Goal: Task Accomplishment & Management: Manage account settings

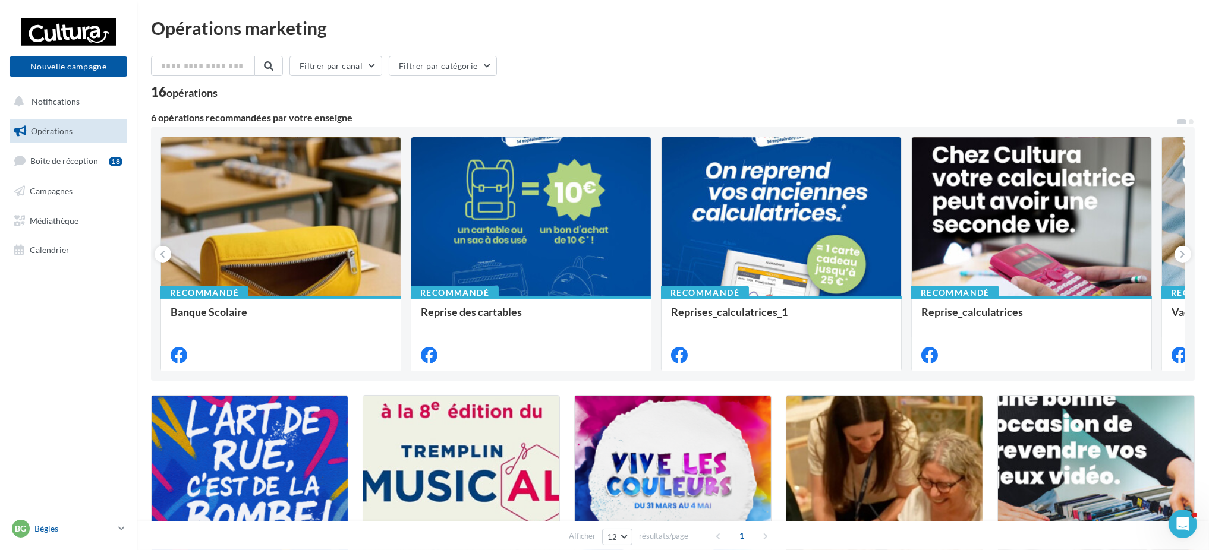
click at [50, 412] on div "Bg Bègles [EMAIL_ADDRESS][DOMAIN_NAME]" at bounding box center [63, 529] width 102 height 18
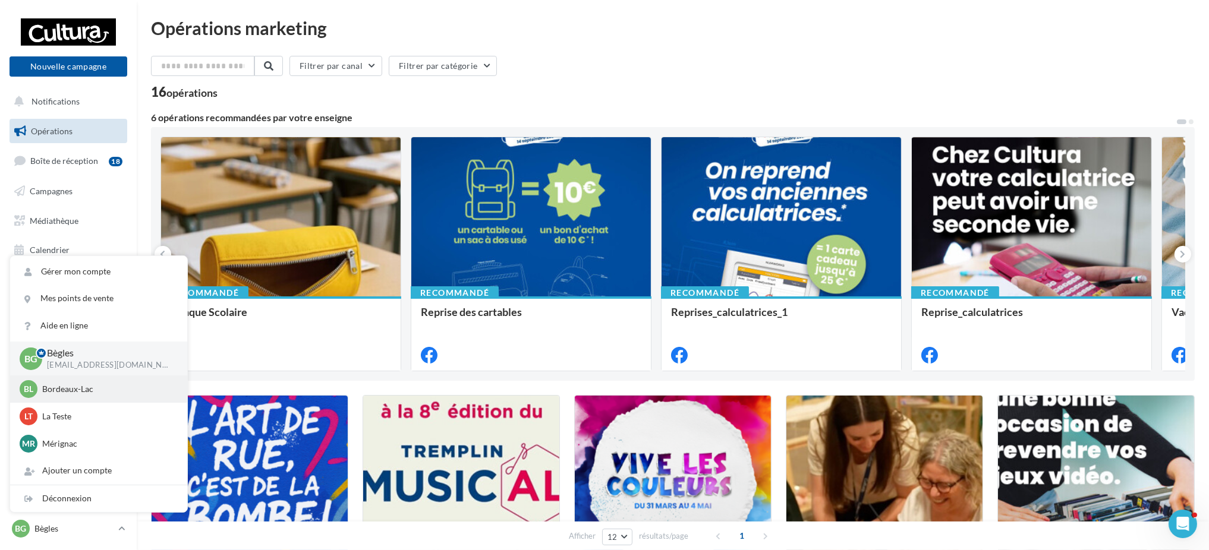
click at [62, 394] on p "Bordeaux-Lac" at bounding box center [107, 389] width 131 height 12
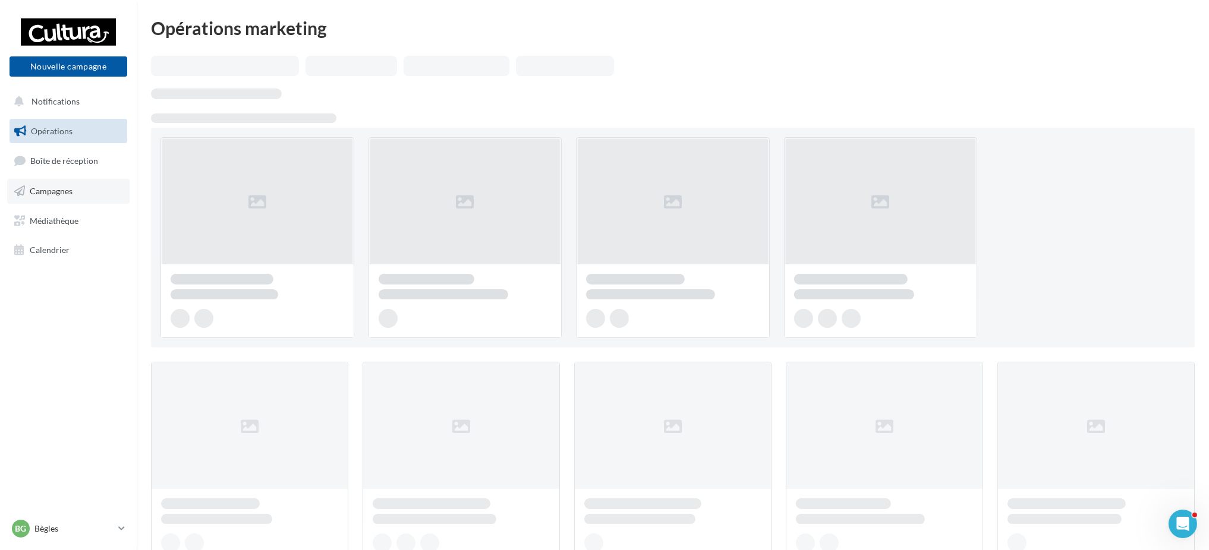
click at [45, 191] on span "Campagnes" at bounding box center [51, 191] width 43 height 10
click at [49, 532] on p "Bègles" at bounding box center [73, 529] width 79 height 12
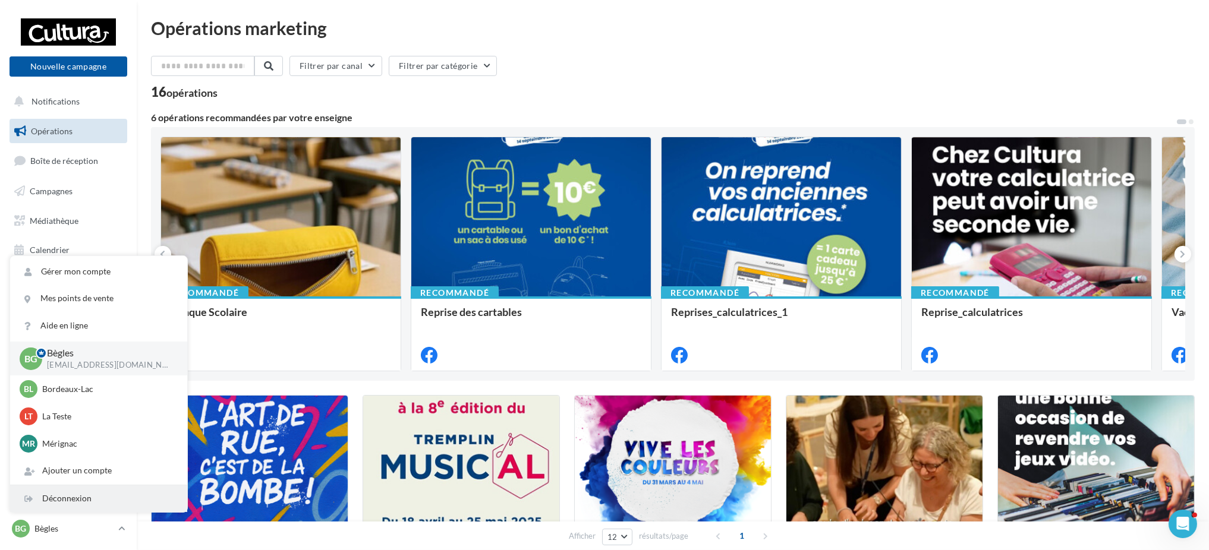
click at [51, 491] on div "Déconnexion" at bounding box center [98, 498] width 177 height 27
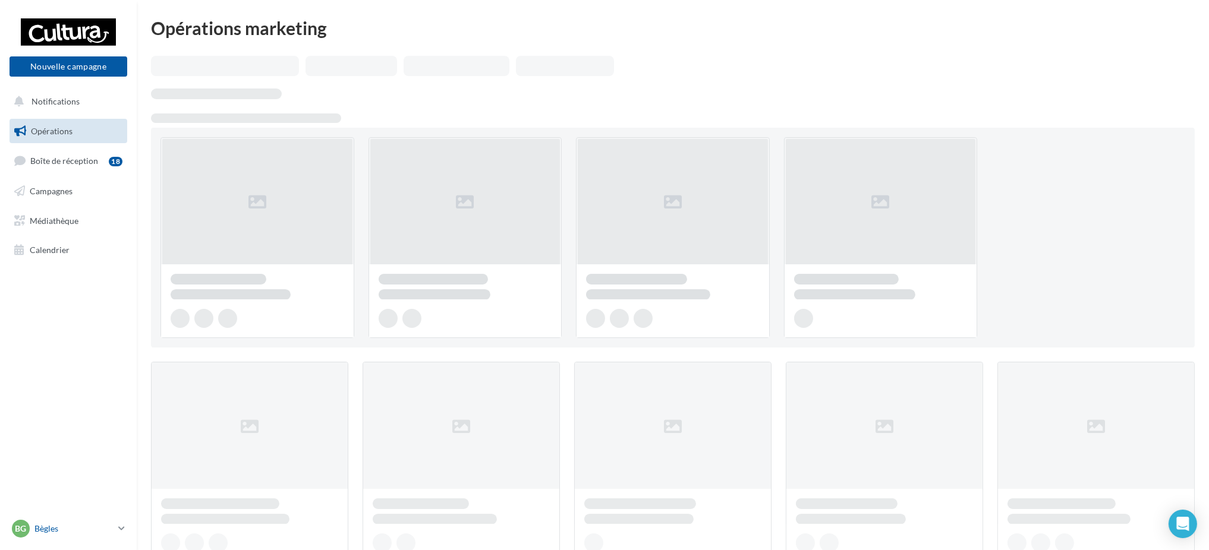
click at [31, 526] on div "Bg Bègles [EMAIL_ADDRESS][DOMAIN_NAME]" at bounding box center [63, 529] width 102 height 18
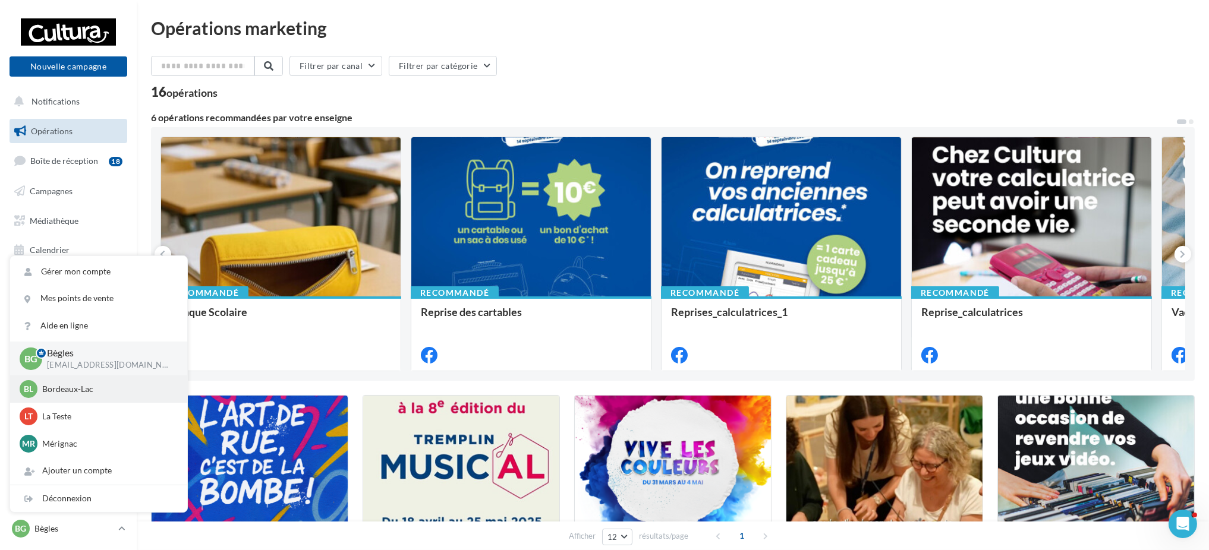
click at [56, 395] on p "Bordeaux-Lac" at bounding box center [107, 389] width 131 height 12
